Goal: Use online tool/utility: Utilize a website feature to perform a specific function

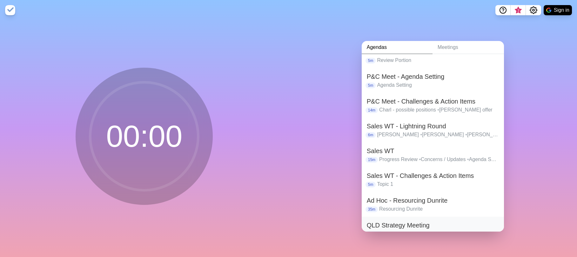
scroll to position [176, 0]
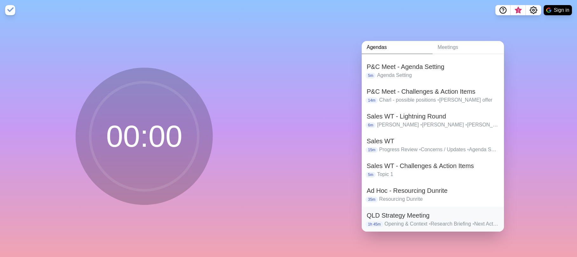
click at [426, 216] on h2 "QLD Strategy Meeting" at bounding box center [433, 216] width 132 height 10
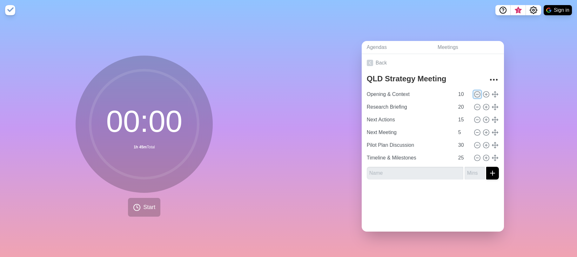
click at [474, 94] on icon at bounding box center [477, 94] width 7 height 7
type input "Research Briefing"
type input "20"
type input "Next Actions"
type input "15"
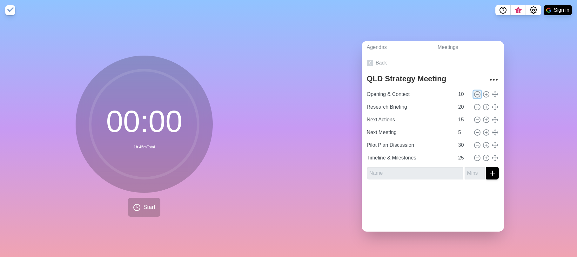
type input "Next Meeting"
type input "5"
type input "Pilot Plan Discussion"
type input "30"
type input "Timeline & Milestones"
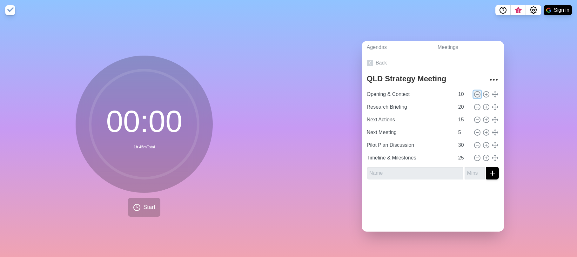
type input "25"
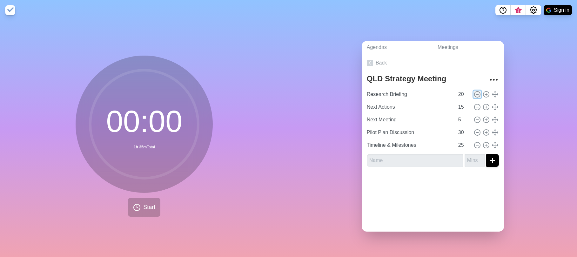
click at [474, 94] on icon at bounding box center [477, 94] width 7 height 7
type input "Next Actions"
type input "15"
type input "Next Meeting"
type input "5"
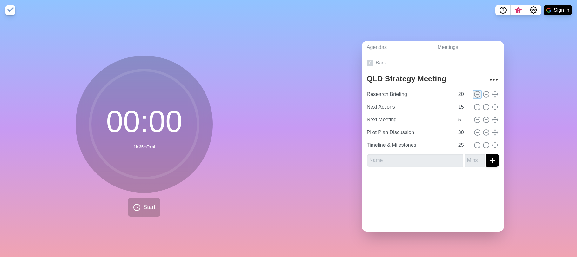
type input "Pilot Plan Discussion"
type input "30"
type input "Timeline & Milestones"
type input "25"
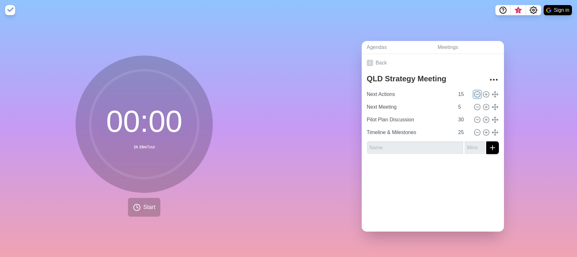
click at [474, 94] on icon at bounding box center [477, 94] width 7 height 7
type input "Next Meeting"
type input "5"
type input "Pilot Plan Discussion"
type input "30"
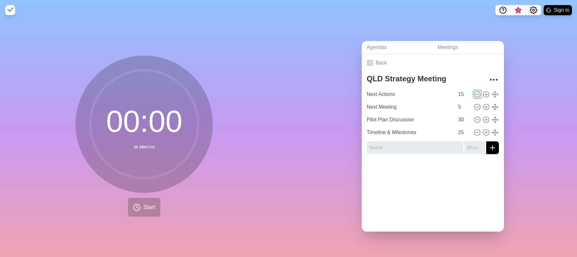
type input "Timeline & Milestones"
type input "25"
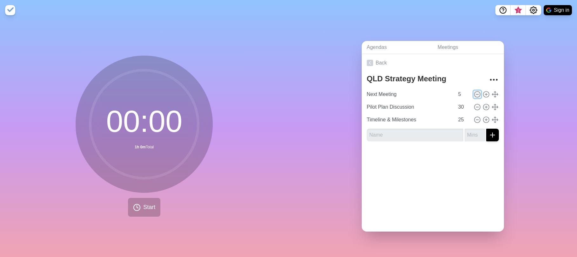
click at [474, 94] on icon at bounding box center [477, 94] width 7 height 7
type input "Pilot Plan Discussion"
type input "30"
type input "Timeline & Milestones"
type input "25"
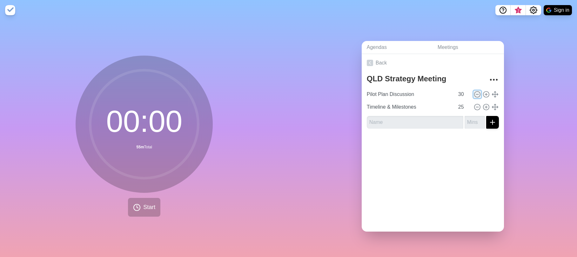
click at [474, 94] on icon at bounding box center [477, 94] width 7 height 7
type input "Timeline & Milestones"
type input "25"
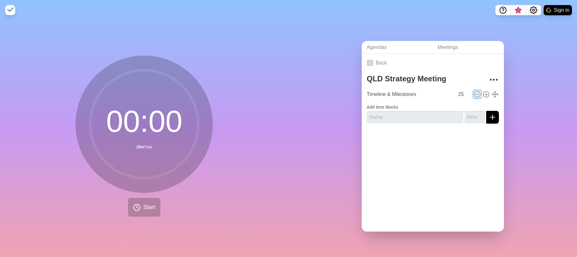
click at [474, 94] on icon at bounding box center [477, 94] width 7 height 7
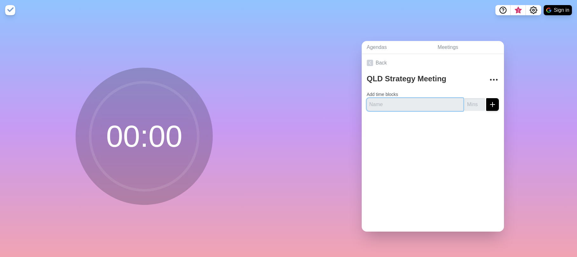
click at [427, 99] on input "text" at bounding box center [415, 104] width 97 height 13
click at [414, 102] on input "text" at bounding box center [415, 104] width 97 height 13
click at [424, 101] on input "text" at bounding box center [415, 104] width 97 height 13
type input "Discussion"
type input "40"
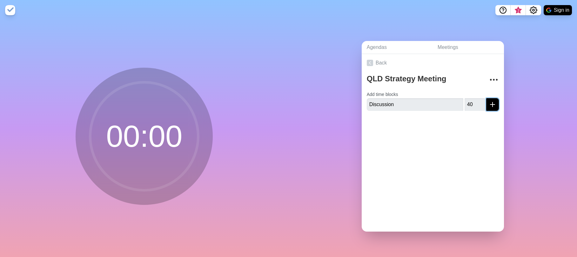
click at [487, 103] on button "submit" at bounding box center [493, 104] width 13 height 13
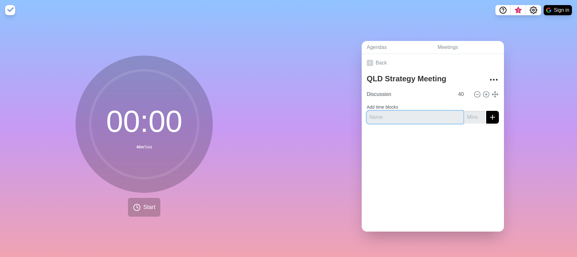
click at [404, 113] on input "text" at bounding box center [415, 117] width 97 height 13
type input "Next Actions"
type input "10"
click at [489, 113] on icon "submit" at bounding box center [493, 117] width 8 height 8
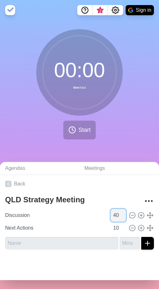
click at [111, 218] on input "40" at bounding box center [118, 215] width 15 height 13
type input "4"
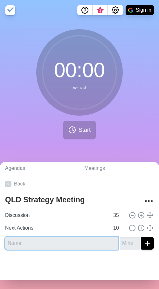
click at [99, 244] on input "text" at bounding box center [61, 243] width 113 height 13
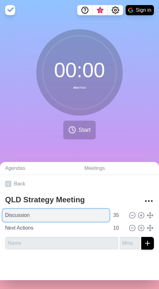
click at [95, 215] on input "Discussion" at bounding box center [56, 215] width 107 height 13
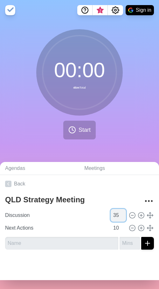
click at [111, 216] on input "35" at bounding box center [118, 215] width 15 height 13
type input "37"
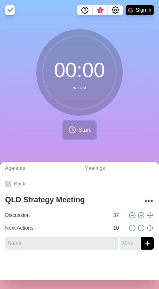
click at [79, 134] on span "Start" at bounding box center [85, 130] width 12 height 9
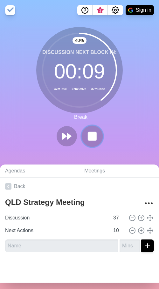
click at [89, 138] on rect at bounding box center [92, 136] width 8 height 8
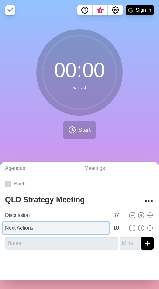
click at [52, 230] on input "Next Actions" at bounding box center [56, 228] width 107 height 13
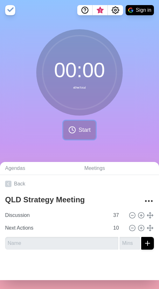
click at [80, 128] on span "Start" at bounding box center [85, 130] width 12 height 9
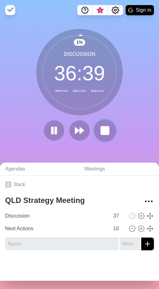
click at [107, 131] on icon at bounding box center [104, 130] width 11 height 11
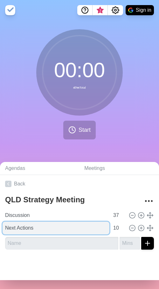
click at [76, 230] on input "Next Actions" at bounding box center [56, 228] width 107 height 13
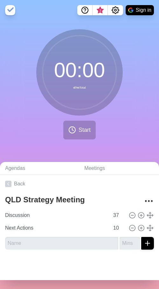
click at [82, 140] on div "00 : 00 47m Total Start" at bounding box center [79, 86] width 159 height 115
click at [82, 133] on span "Start" at bounding box center [85, 130] width 12 height 9
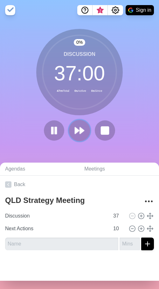
click at [76, 130] on polygon at bounding box center [77, 130] width 4 height 6
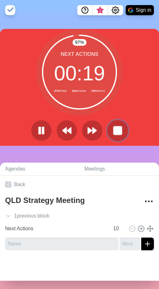
click at [118, 127] on rect at bounding box center [117, 130] width 8 height 8
